Goal: Task Accomplishment & Management: Use online tool/utility

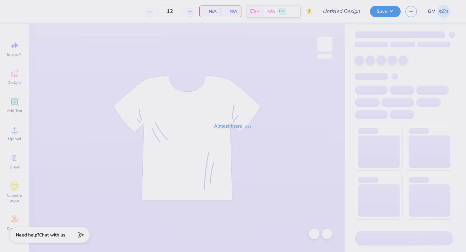
type input "WIB Tote 2"
type input "200"
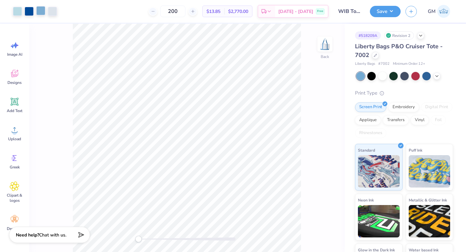
click at [40, 13] on div at bounding box center [40, 10] width 9 height 9
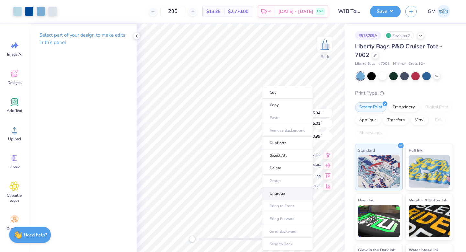
click at [281, 196] on li "Ungroup" at bounding box center [287, 193] width 51 height 13
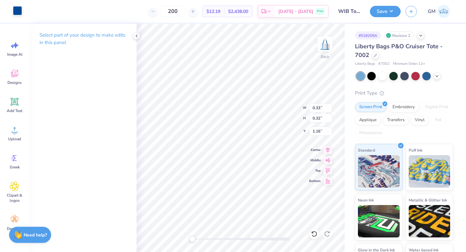
click at [15, 9] on div at bounding box center [17, 10] width 9 height 9
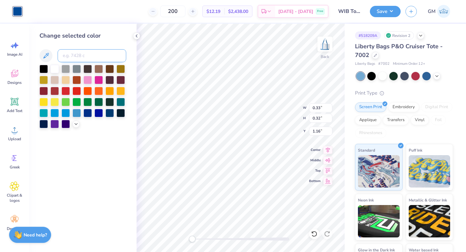
click at [70, 57] on input at bounding box center [92, 55] width 69 height 13
type input "542"
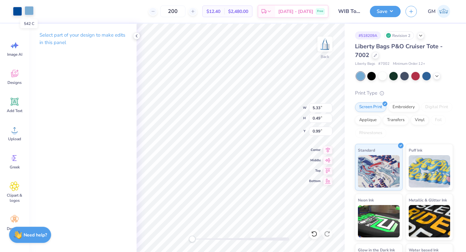
click at [27, 10] on div at bounding box center [29, 10] width 9 height 9
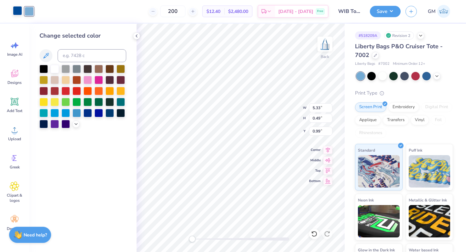
click at [16, 12] on div at bounding box center [17, 10] width 9 height 9
click at [82, 57] on input at bounding box center [92, 55] width 69 height 13
type input "542"
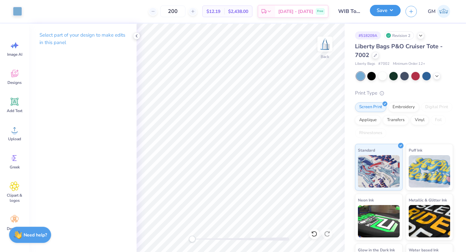
click at [383, 8] on button "Save" at bounding box center [385, 10] width 31 height 11
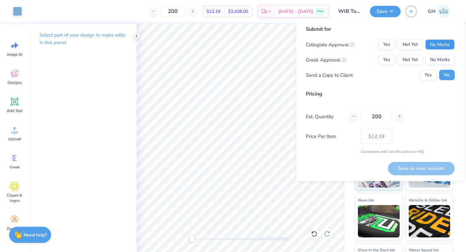
click at [445, 46] on button "No Marks" at bounding box center [439, 44] width 29 height 10
click at [445, 56] on button "No Marks" at bounding box center [439, 60] width 29 height 10
click at [415, 164] on button "Save as new revision" at bounding box center [421, 167] width 67 height 13
type input "$12.19"
